Goal: Use online tool/utility: Utilize a website feature to perform a specific function

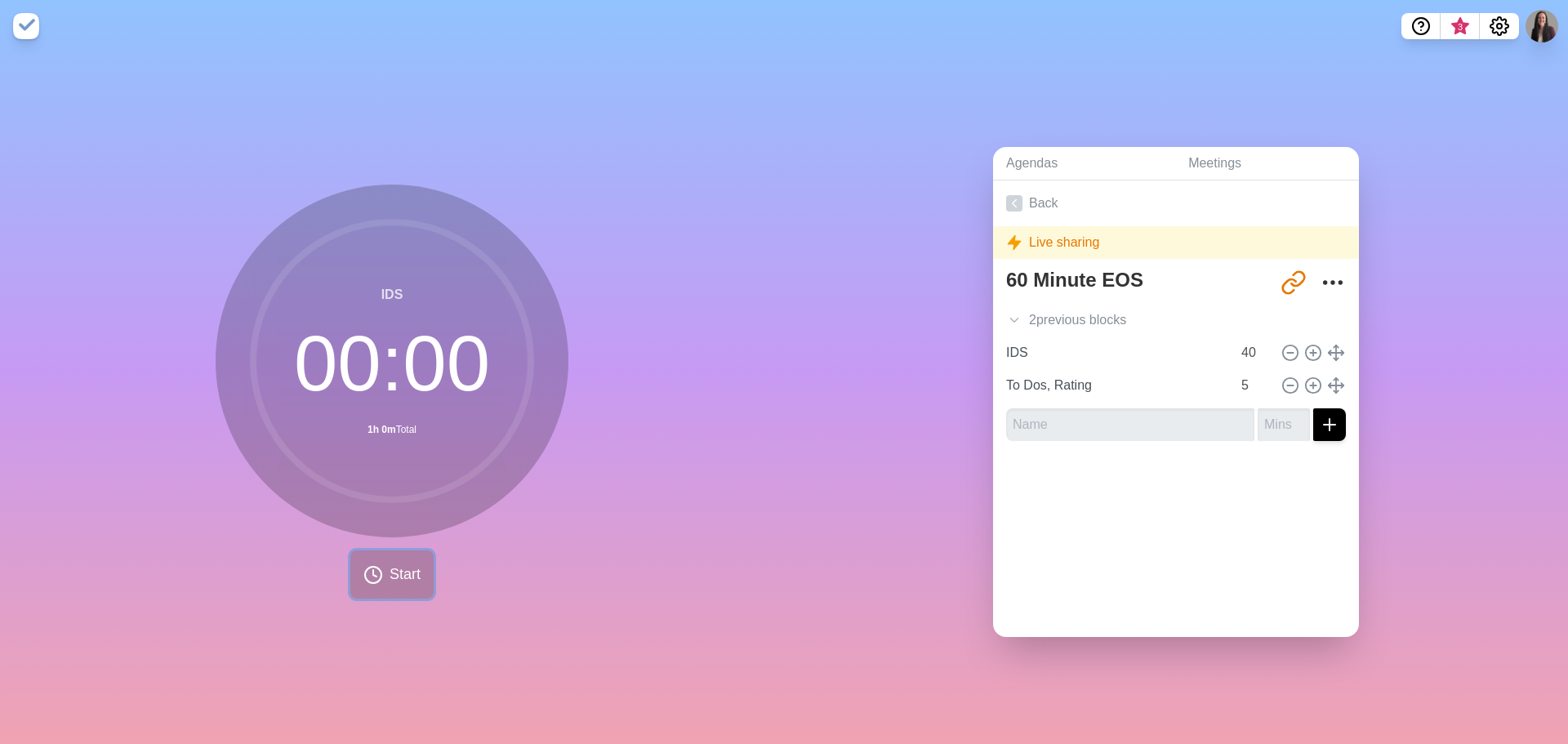
click at [392, 556] on button "Start" at bounding box center [392, 575] width 83 height 48
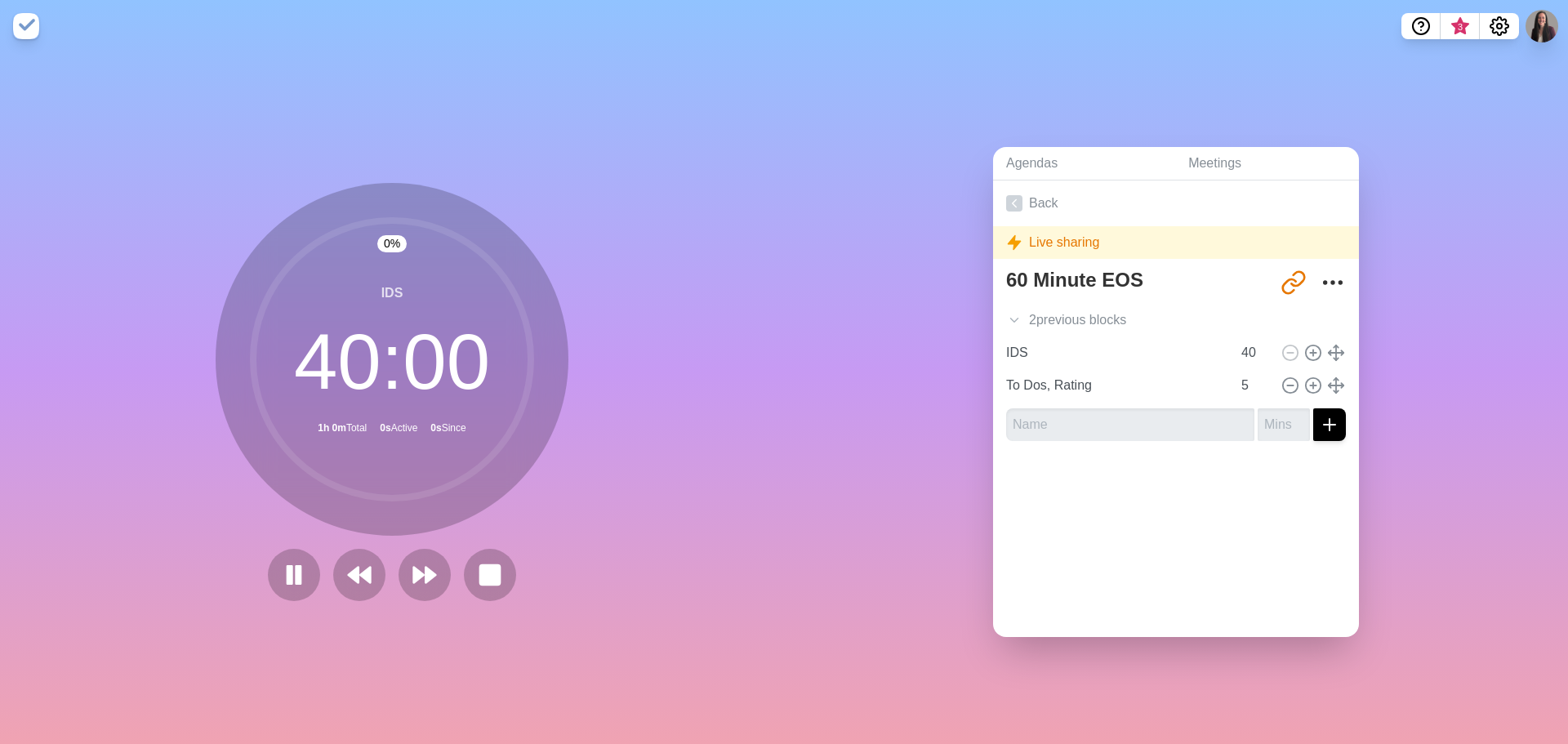
click at [386, 568] on div at bounding box center [392, 575] width 261 height 52
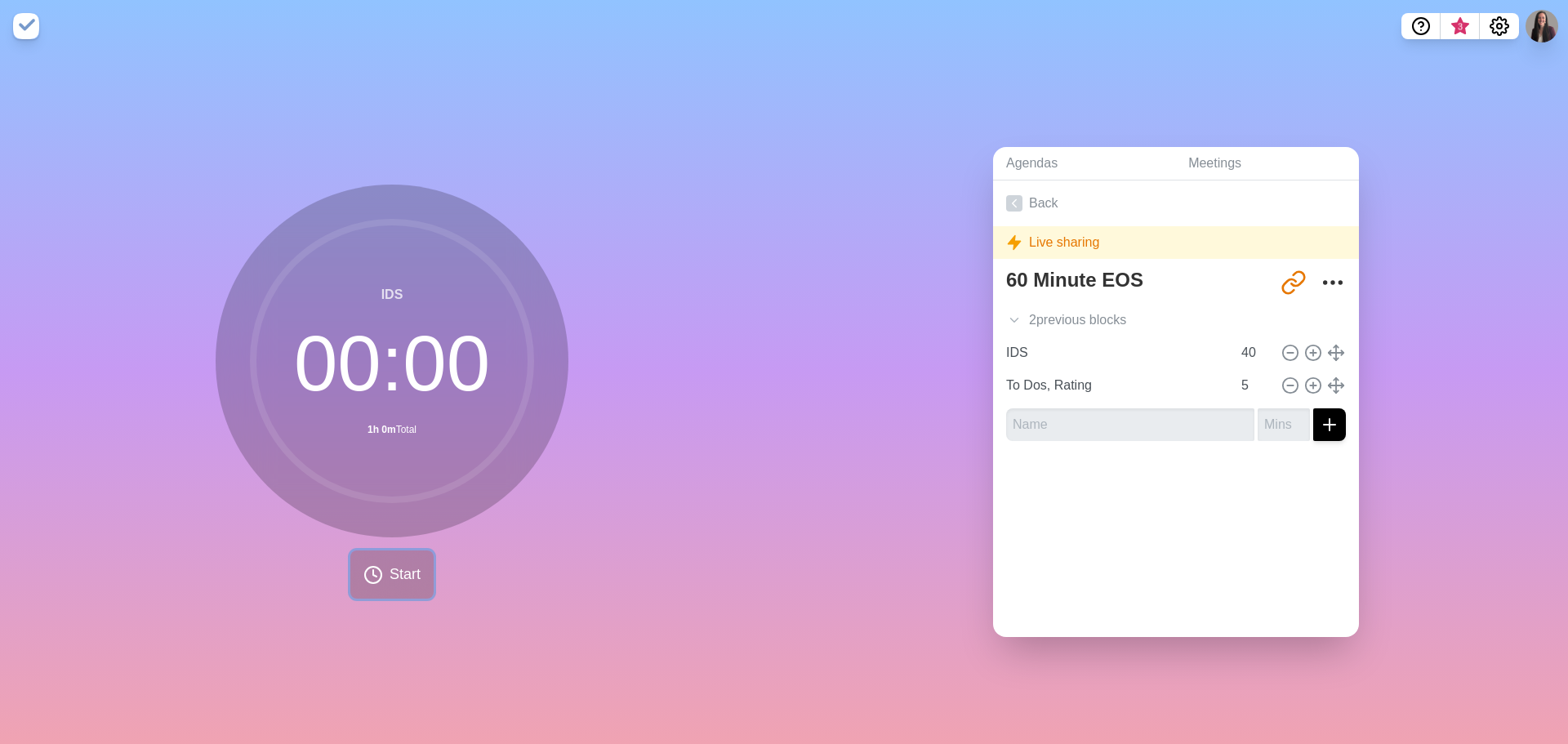
click at [376, 573] on icon at bounding box center [373, 575] width 19 height 19
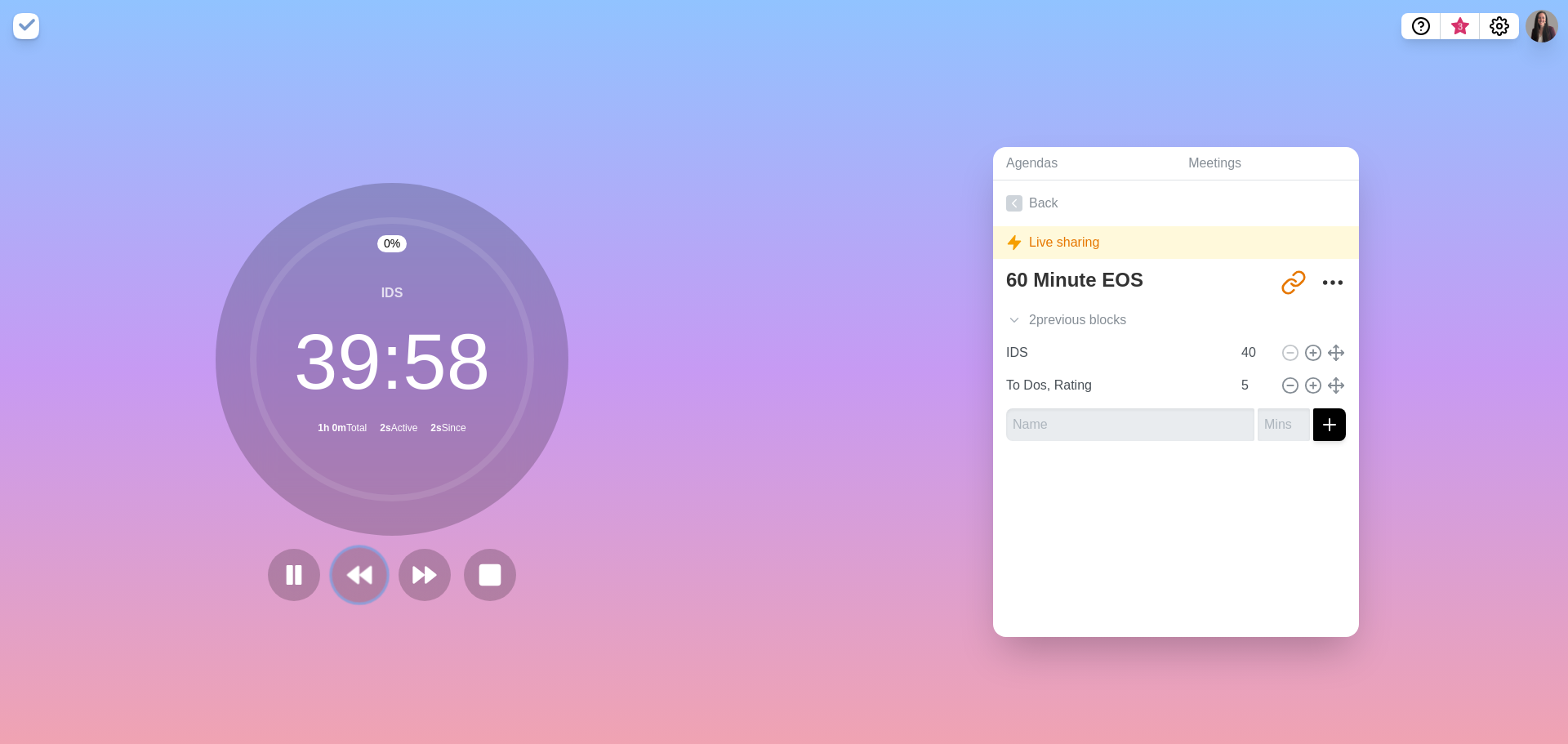
click at [354, 567] on icon at bounding box center [359, 575] width 28 height 28
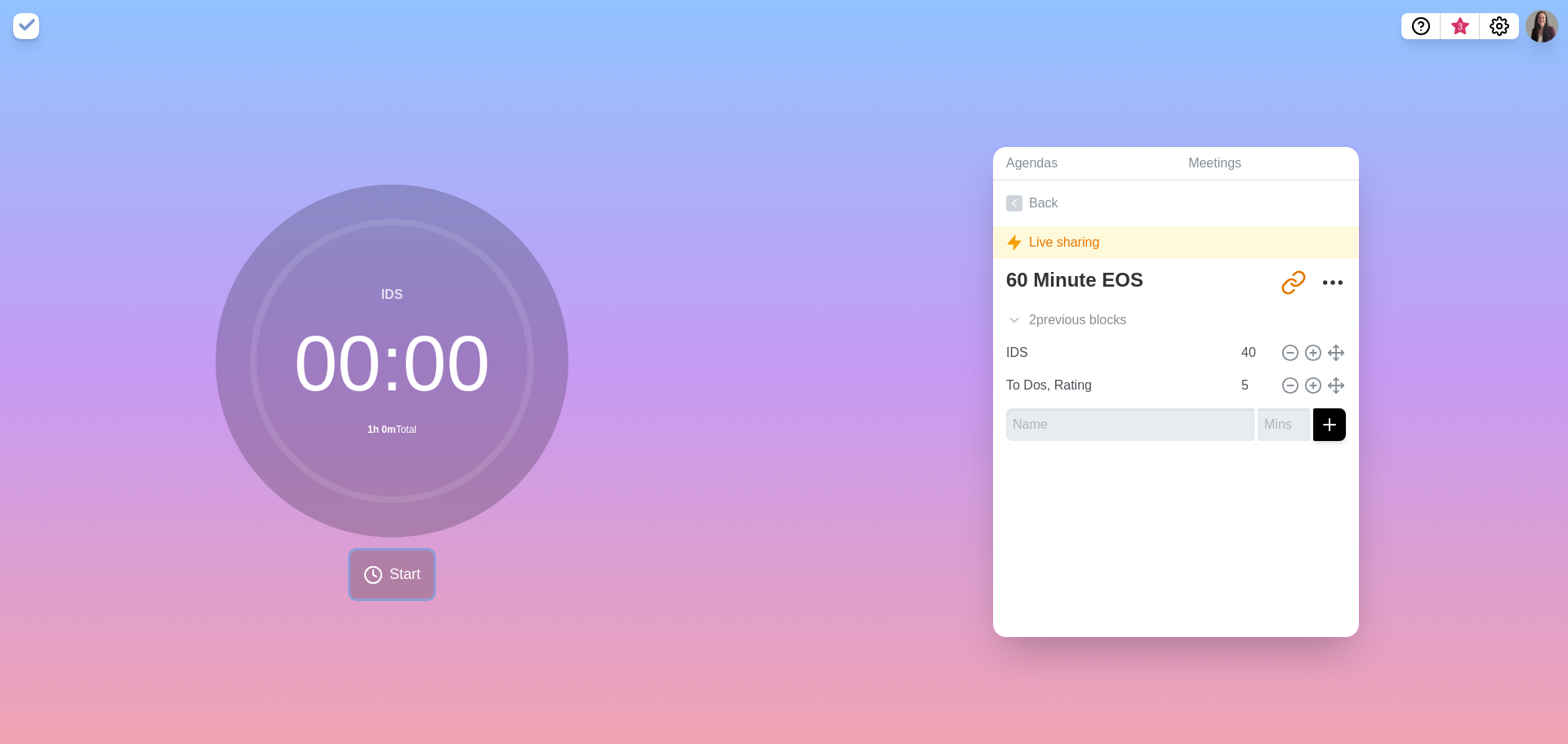
click at [379, 558] on button "Start" at bounding box center [392, 575] width 83 height 48
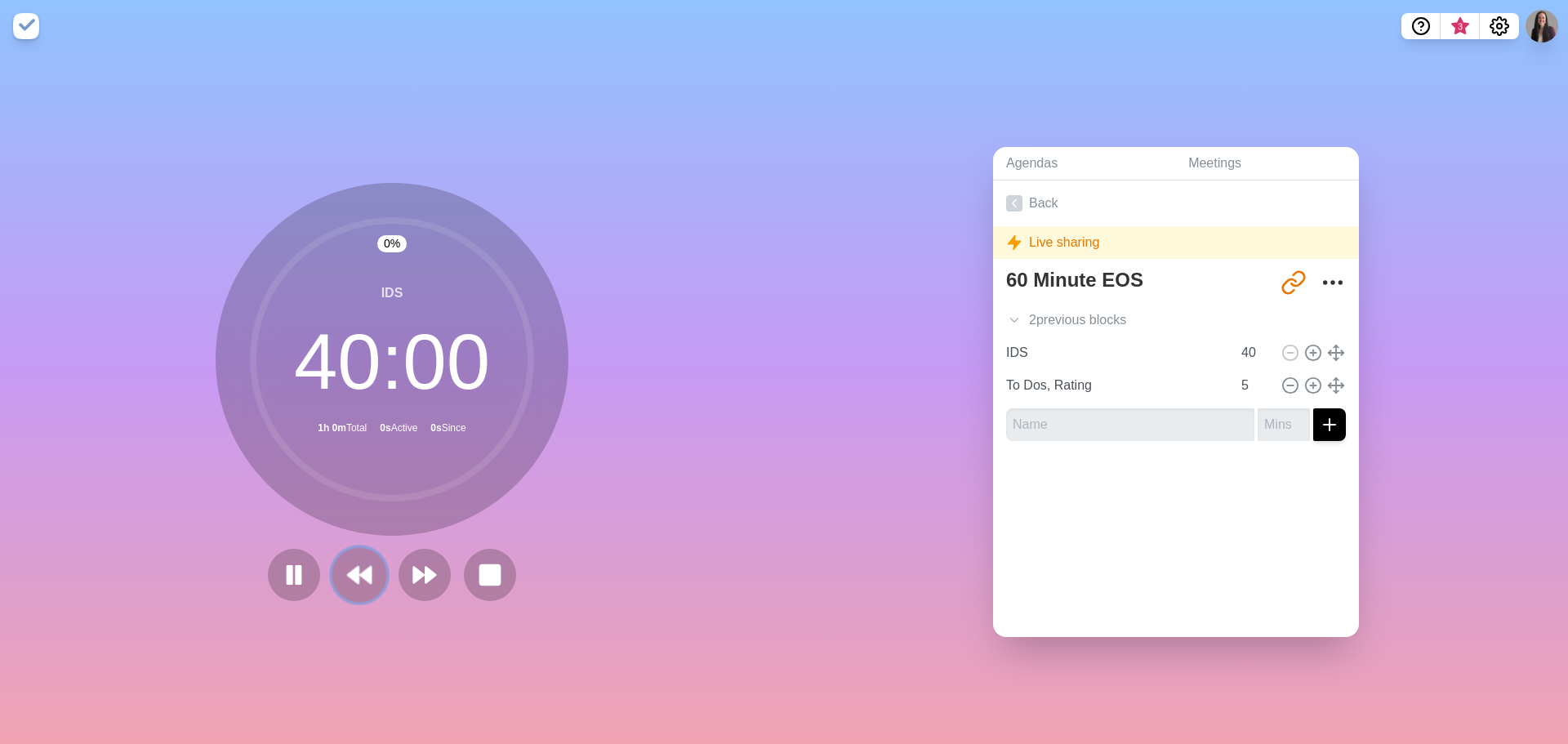
click at [365, 562] on icon at bounding box center [359, 575] width 28 height 28
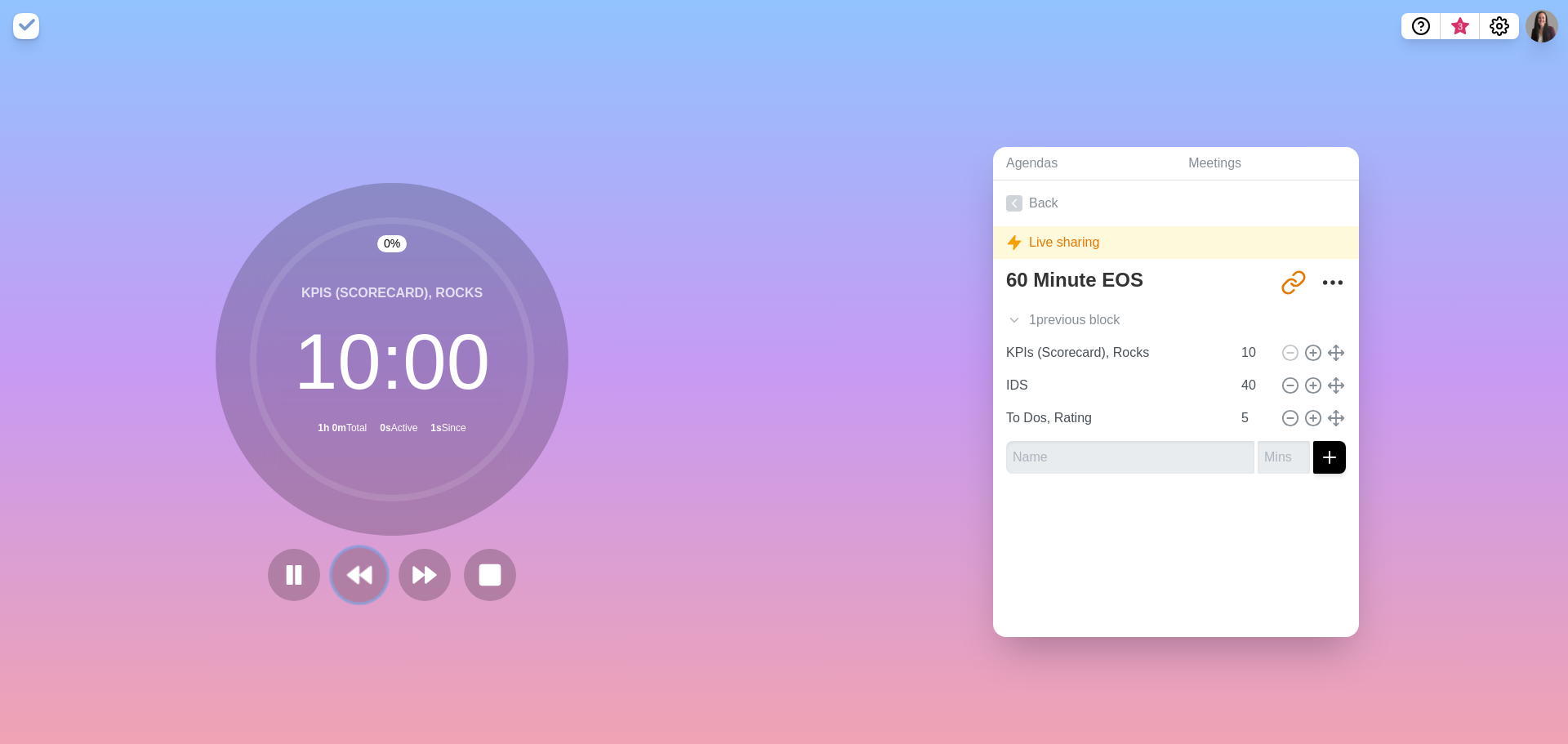
click at [365, 562] on icon at bounding box center [359, 575] width 28 height 28
click at [398, 559] on button at bounding box center [424, 575] width 52 height 52
click at [365, 563] on icon at bounding box center [359, 575] width 26 height 26
click at [398, 559] on button at bounding box center [424, 575] width 52 height 52
click at [280, 573] on icon at bounding box center [294, 575] width 28 height 28
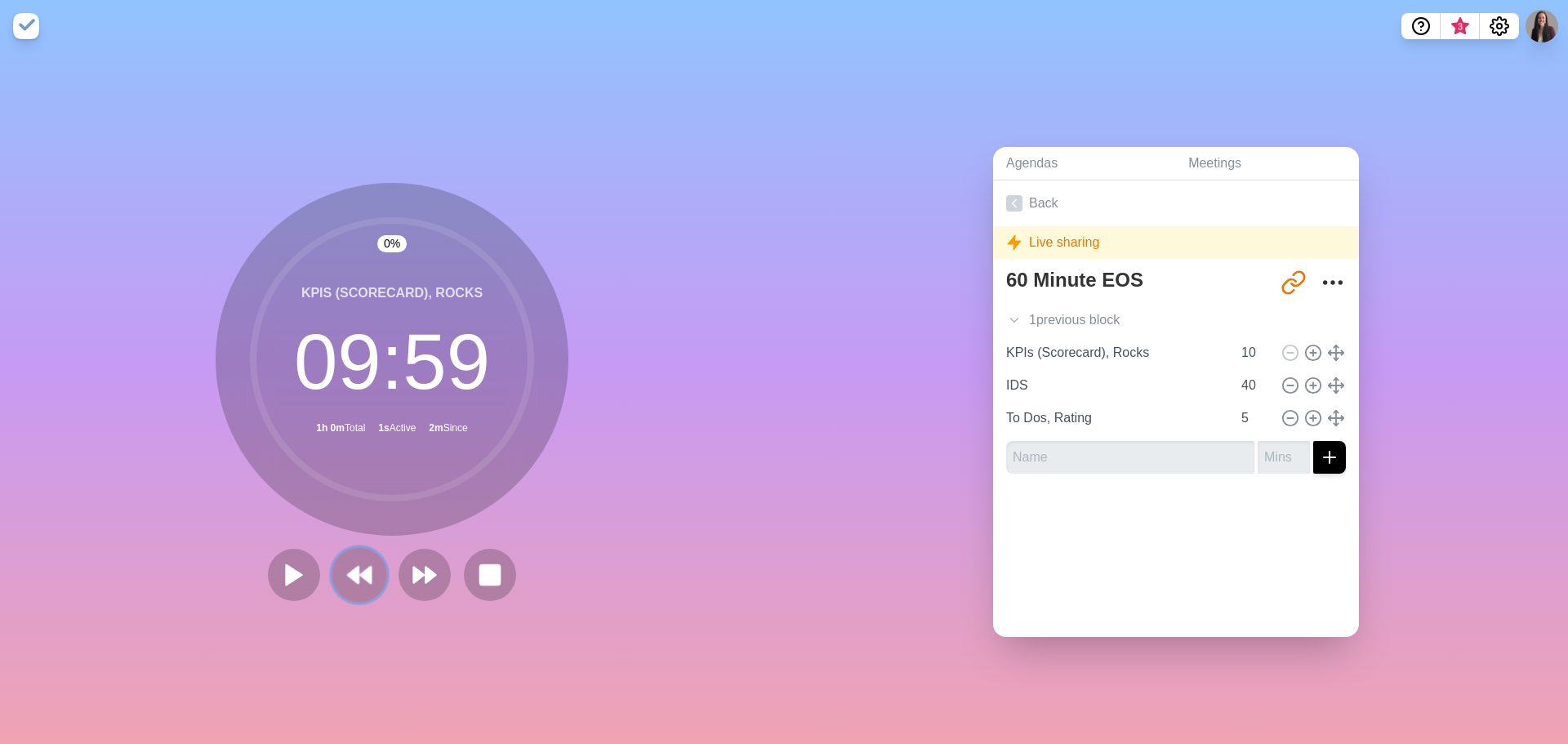
click at [336, 564] on button at bounding box center [359, 574] width 55 height 55
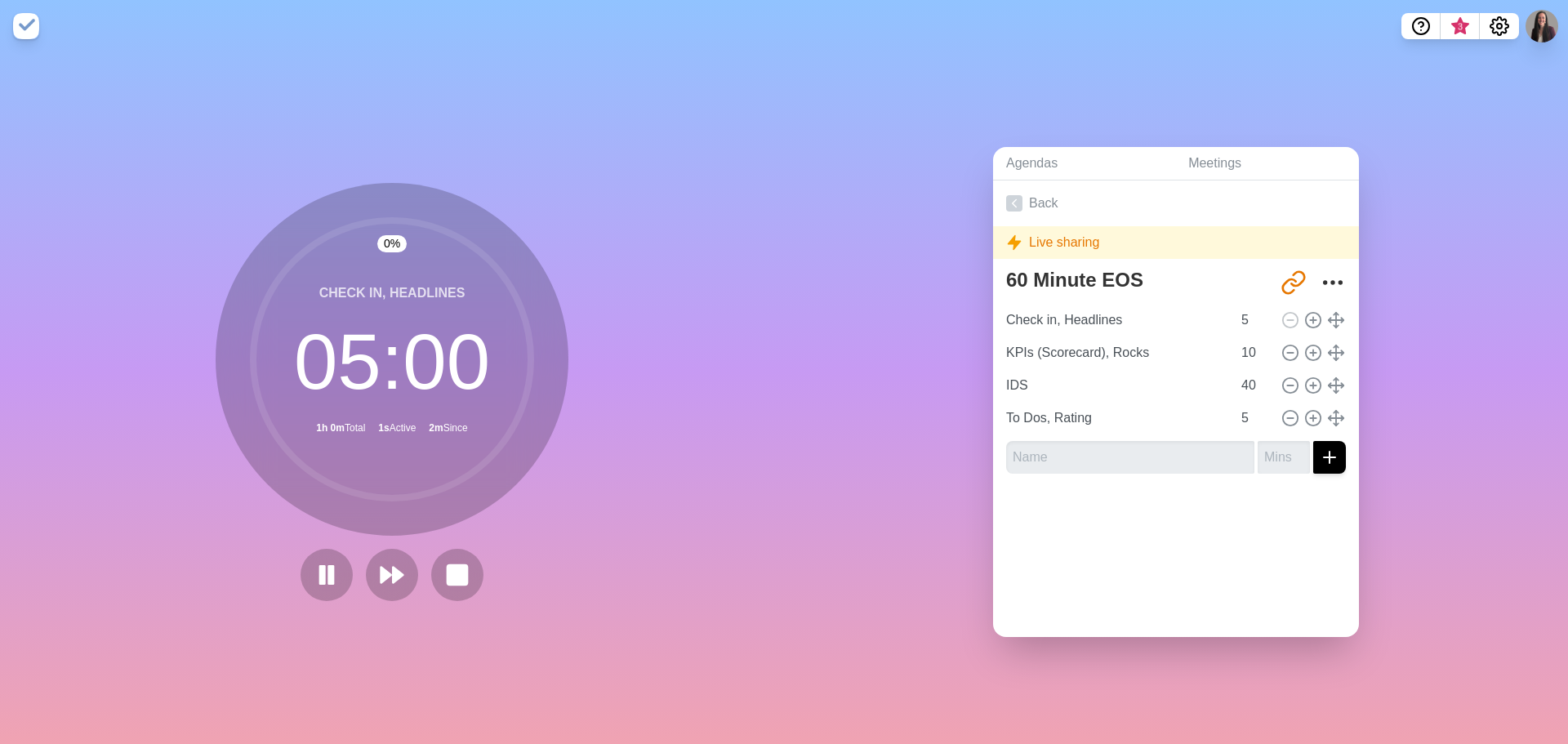
click at [336, 564] on button at bounding box center [326, 575] width 52 height 52
click at [320, 571] on polygon at bounding box center [326, 574] width 16 height 20
